Goal: Information Seeking & Learning: Learn about a topic

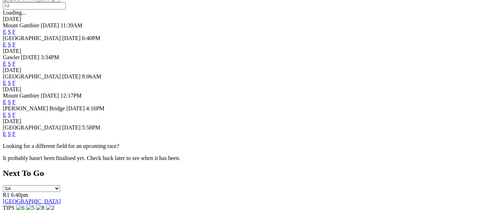
scroll to position [249, 0]
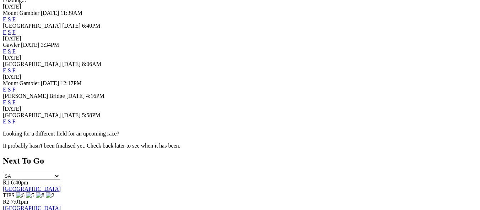
click at [6, 119] on link "E" at bounding box center [5, 122] width 4 height 6
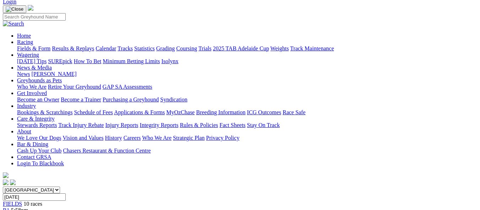
scroll to position [36, 0]
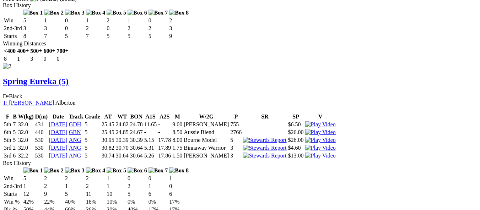
scroll to position [711, 0]
